Goal: Information Seeking & Learning: Learn about a topic

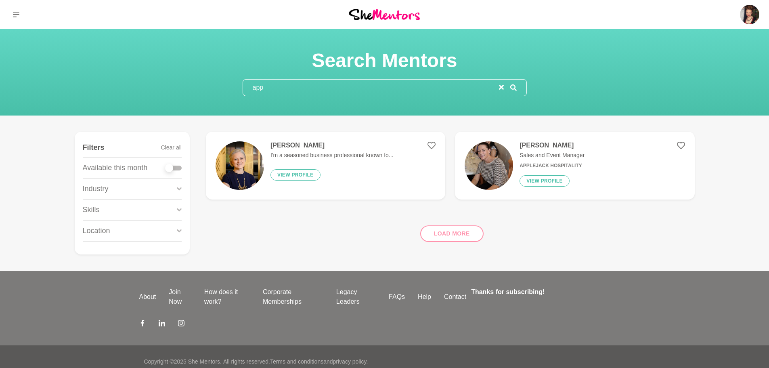
drag, startPoint x: 275, startPoint y: 88, endPoint x: 245, endPoint y: 88, distance: 29.5
click at [245, 88] on input "app" at bounding box center [371, 87] width 256 height 16
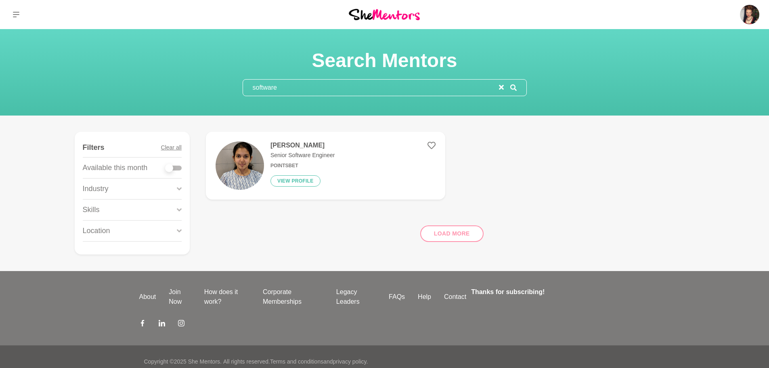
drag, startPoint x: 285, startPoint y: 84, endPoint x: 242, endPoint y: 86, distance: 43.6
click at [242, 86] on section "Search Mentors software" at bounding box center [385, 72] width 310 height 48
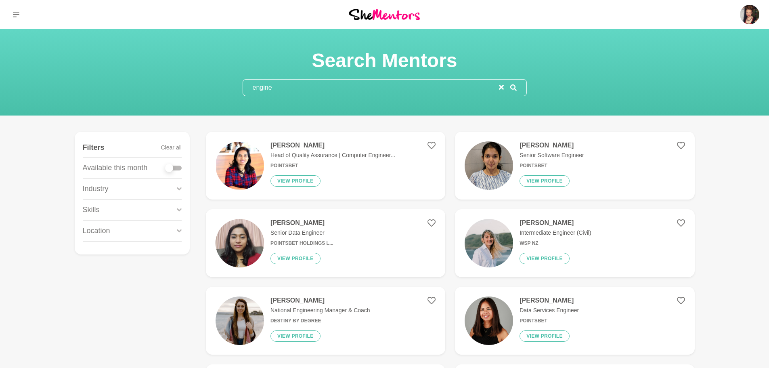
drag, startPoint x: 277, startPoint y: 86, endPoint x: 243, endPoint y: 86, distance: 33.9
click at [243, 86] on input "engine" at bounding box center [371, 87] width 256 height 16
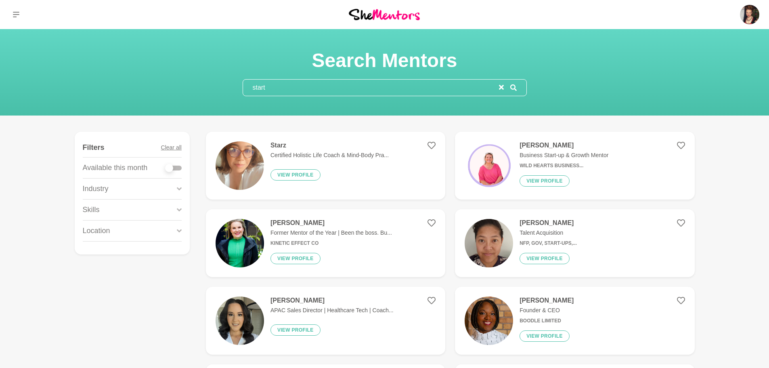
type input "start"
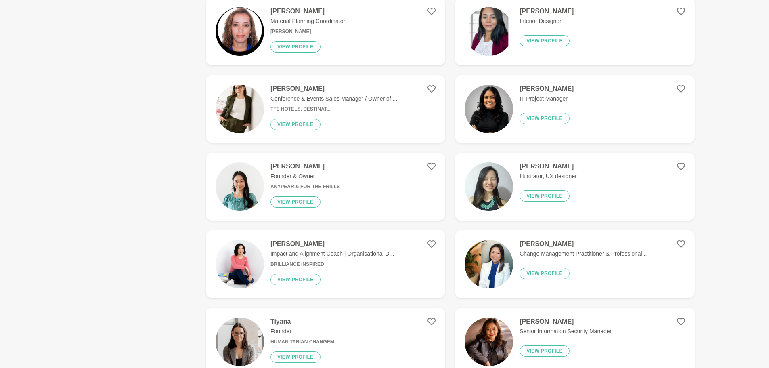
scroll to position [484, 0]
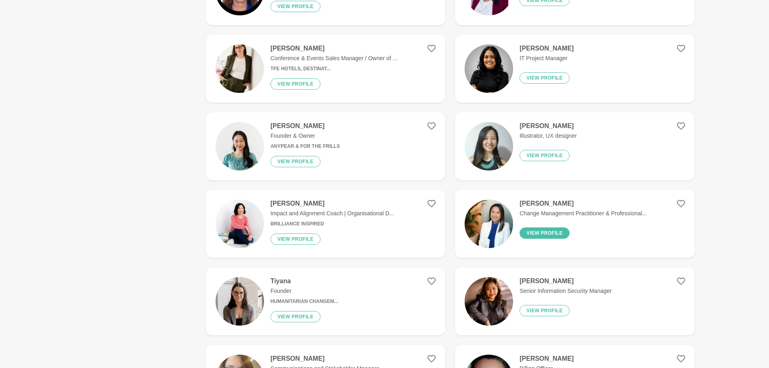
drag, startPoint x: 557, startPoint y: 203, endPoint x: 540, endPoint y: 229, distance: 30.5
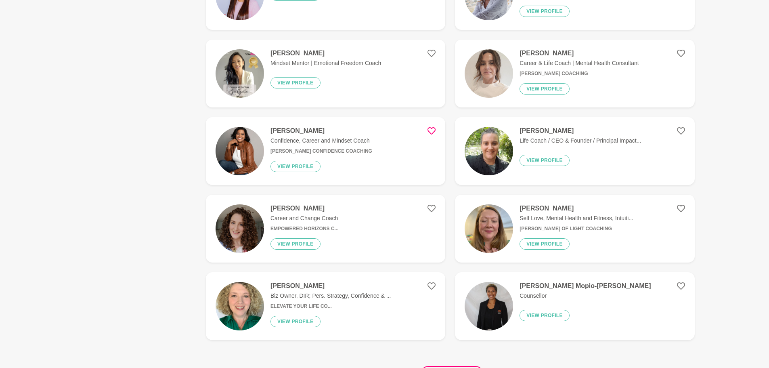
scroll to position [1372, 0]
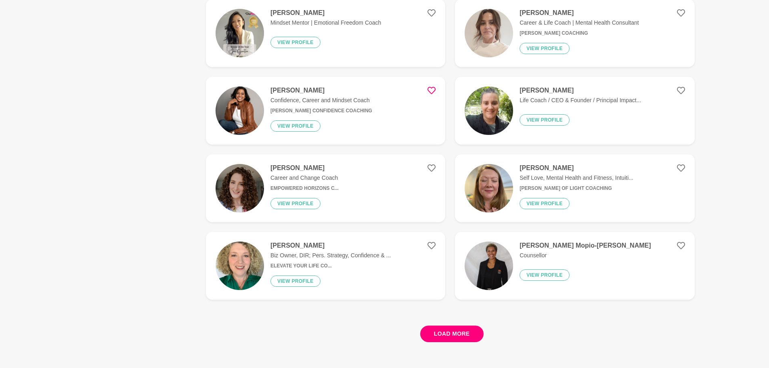
click at [436, 330] on button "Load more" at bounding box center [451, 333] width 63 height 17
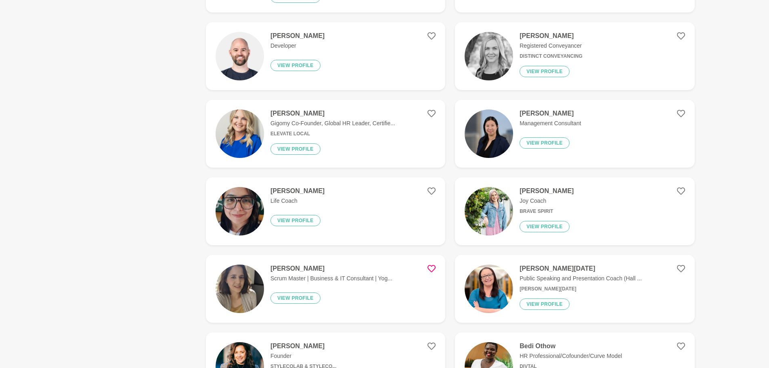
scroll to position [1937, 0]
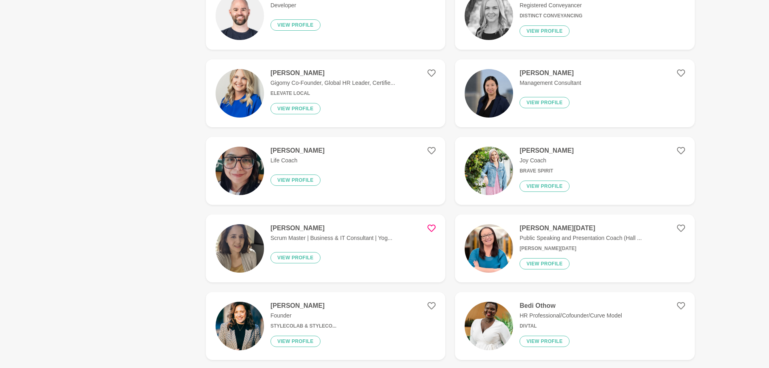
click at [431, 224] on icon at bounding box center [431, 228] width 8 height 8
click at [434, 224] on icon at bounding box center [431, 228] width 8 height 8
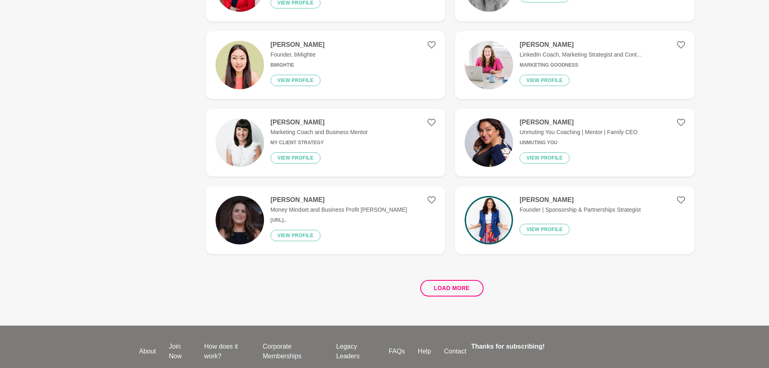
scroll to position [2986, 0]
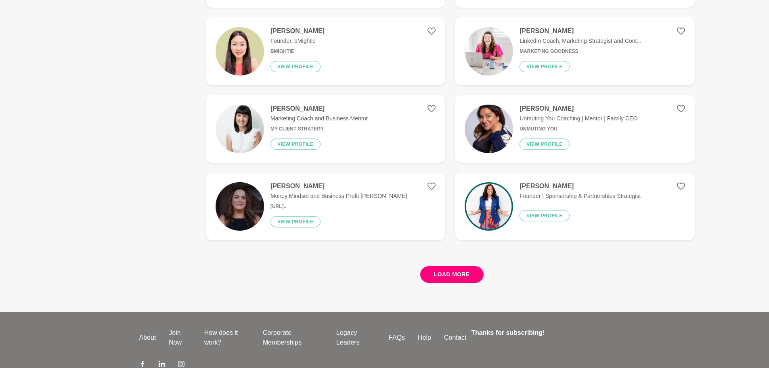
click at [454, 271] on button "Load more" at bounding box center [451, 274] width 63 height 17
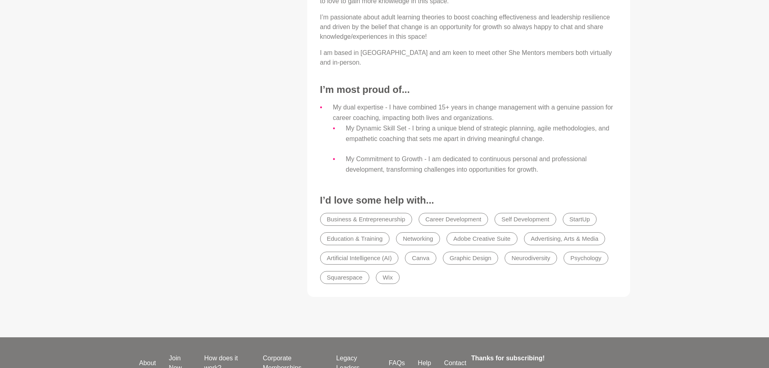
scroll to position [577, 0]
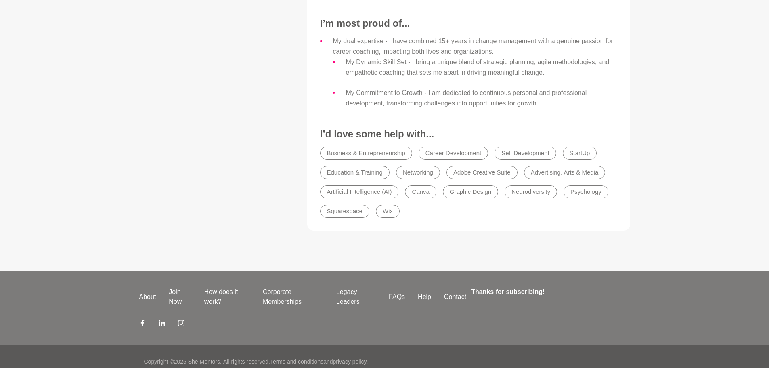
click at [587, 146] on li "StartUp" at bounding box center [579, 152] width 34 height 13
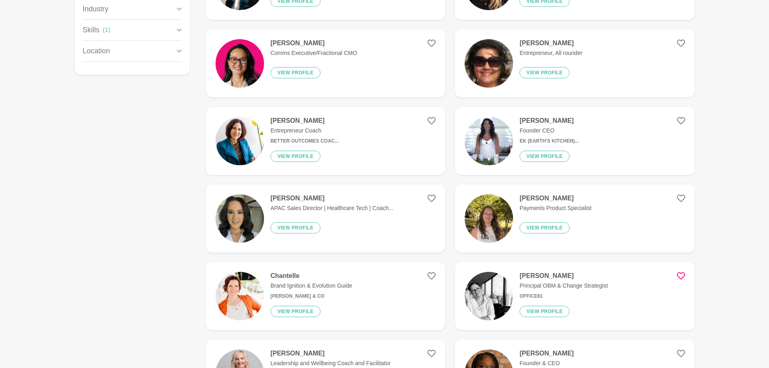
scroll to position [202, 0]
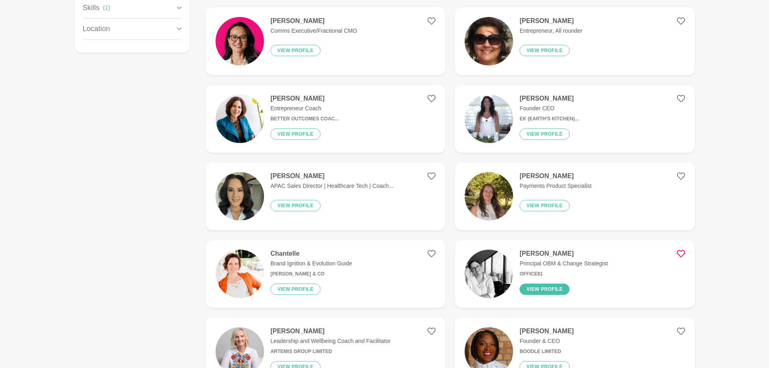
click at [552, 292] on button "View profile" at bounding box center [544, 288] width 50 height 11
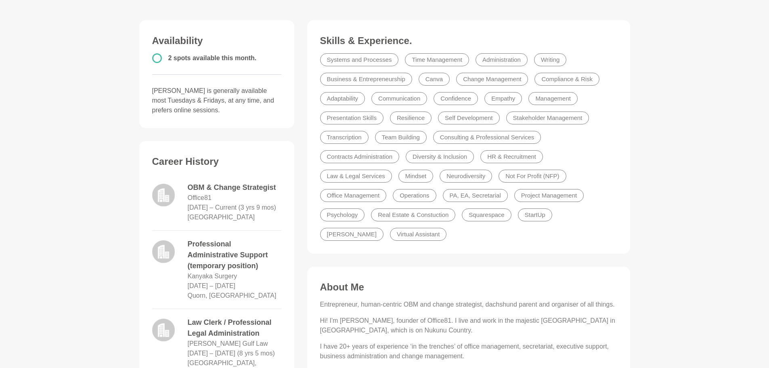
scroll to position [81, 0]
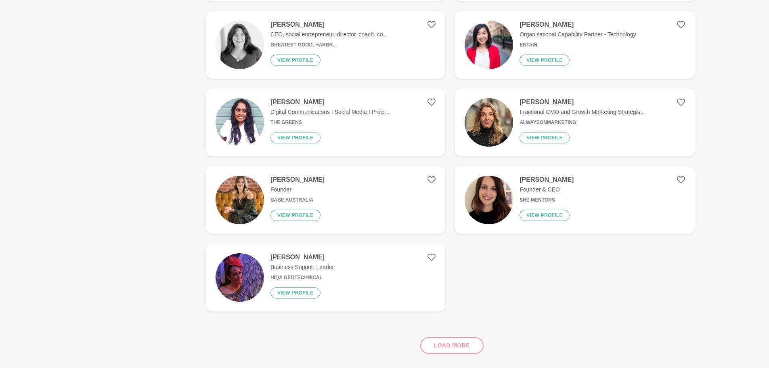
scroll to position [1130, 0]
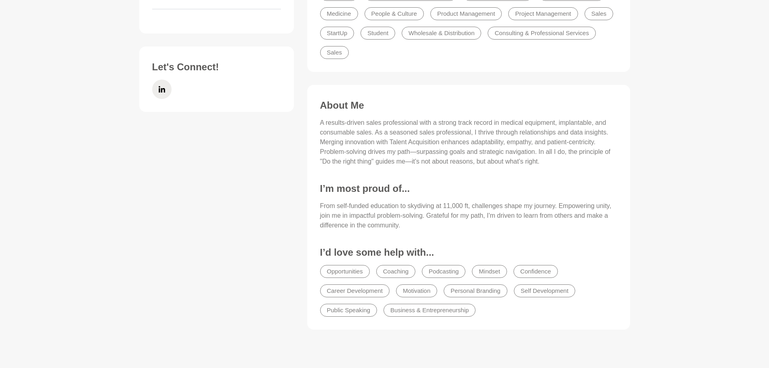
scroll to position [323, 0]
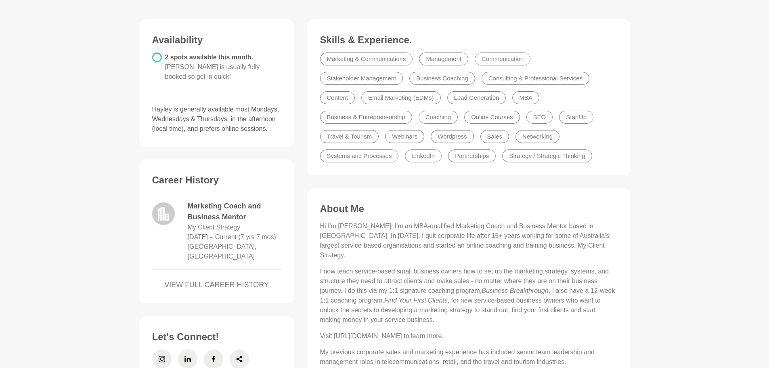
scroll to position [202, 0]
